Goal: Task Accomplishment & Management: Use online tool/utility

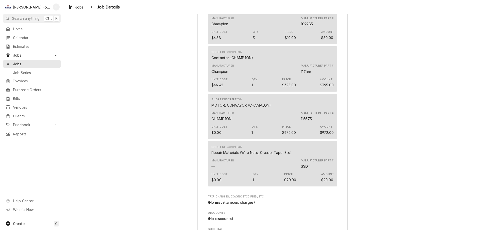
scroll to position [1014, 0]
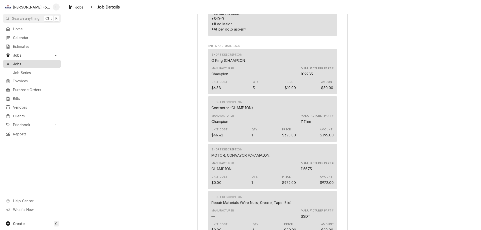
click at [32, 65] on div "Jobs" at bounding box center [32, 64] width 56 height 6
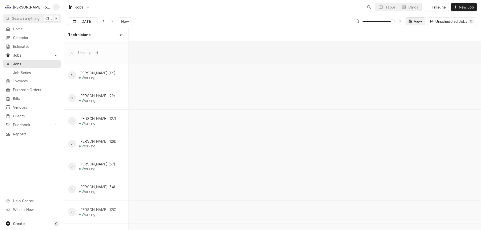
scroll to position [0, 5498]
click at [125, 20] on span "Now" at bounding box center [125, 21] width 10 height 5
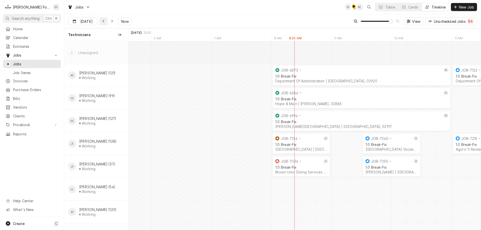
click at [103, 21] on icon "Dynamic Content Wrapper" at bounding box center [104, 21] width 2 height 3
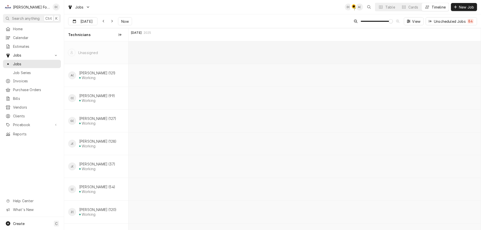
scroll to position [0, 6799]
type input "[DATE]"
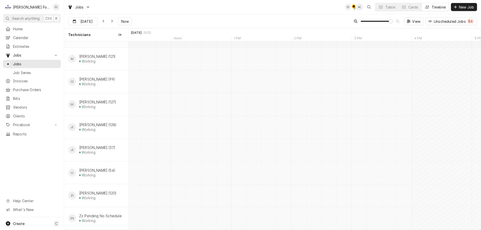
scroll to position [0, 0]
click at [382, 6] on icon "Dynamic Content Wrapper" at bounding box center [381, 7] width 4 height 3
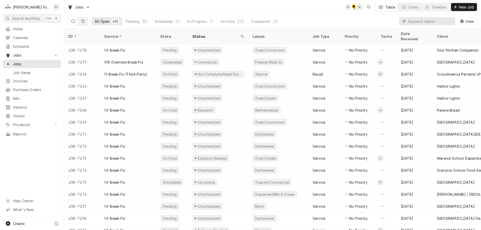
click at [414, 22] on input "Dynamic Content Wrapper" at bounding box center [430, 21] width 45 height 8
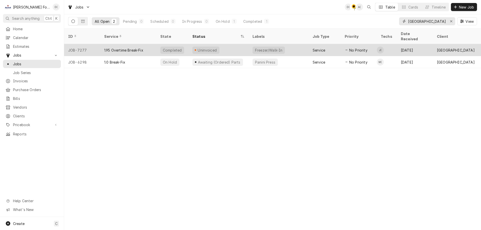
type input "[GEOGRAPHIC_DATA]"
click at [229, 46] on div "Uninvoiced" at bounding box center [219, 50] width 60 height 12
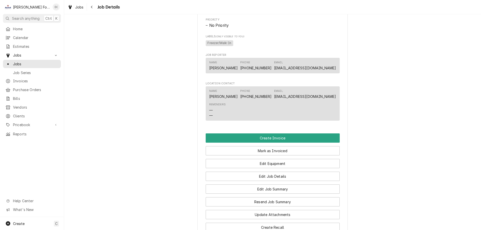
scroll to position [351, 0]
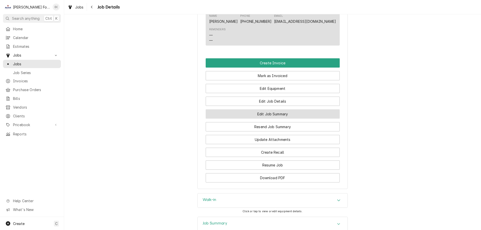
click at [252, 119] on button "Edit Job Summary" at bounding box center [273, 114] width 134 height 9
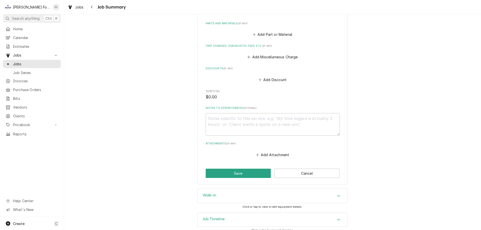
scroll to position [227, 0]
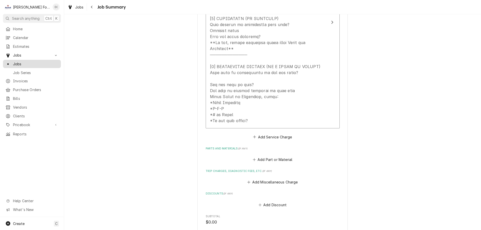
click at [45, 61] on span "Jobs" at bounding box center [35, 63] width 45 height 5
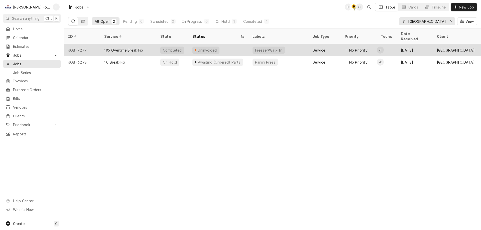
click at [232, 44] on div "Uninvoiced" at bounding box center [219, 50] width 60 height 12
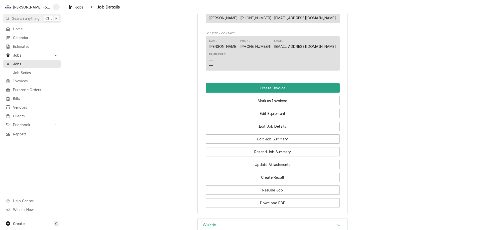
scroll to position [415, 0]
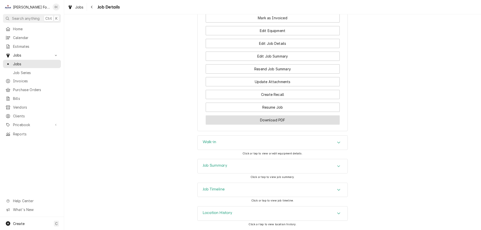
click at [264, 121] on button "Download PDF" at bounding box center [273, 120] width 134 height 9
